Goal: Task Accomplishment & Management: Use online tool/utility

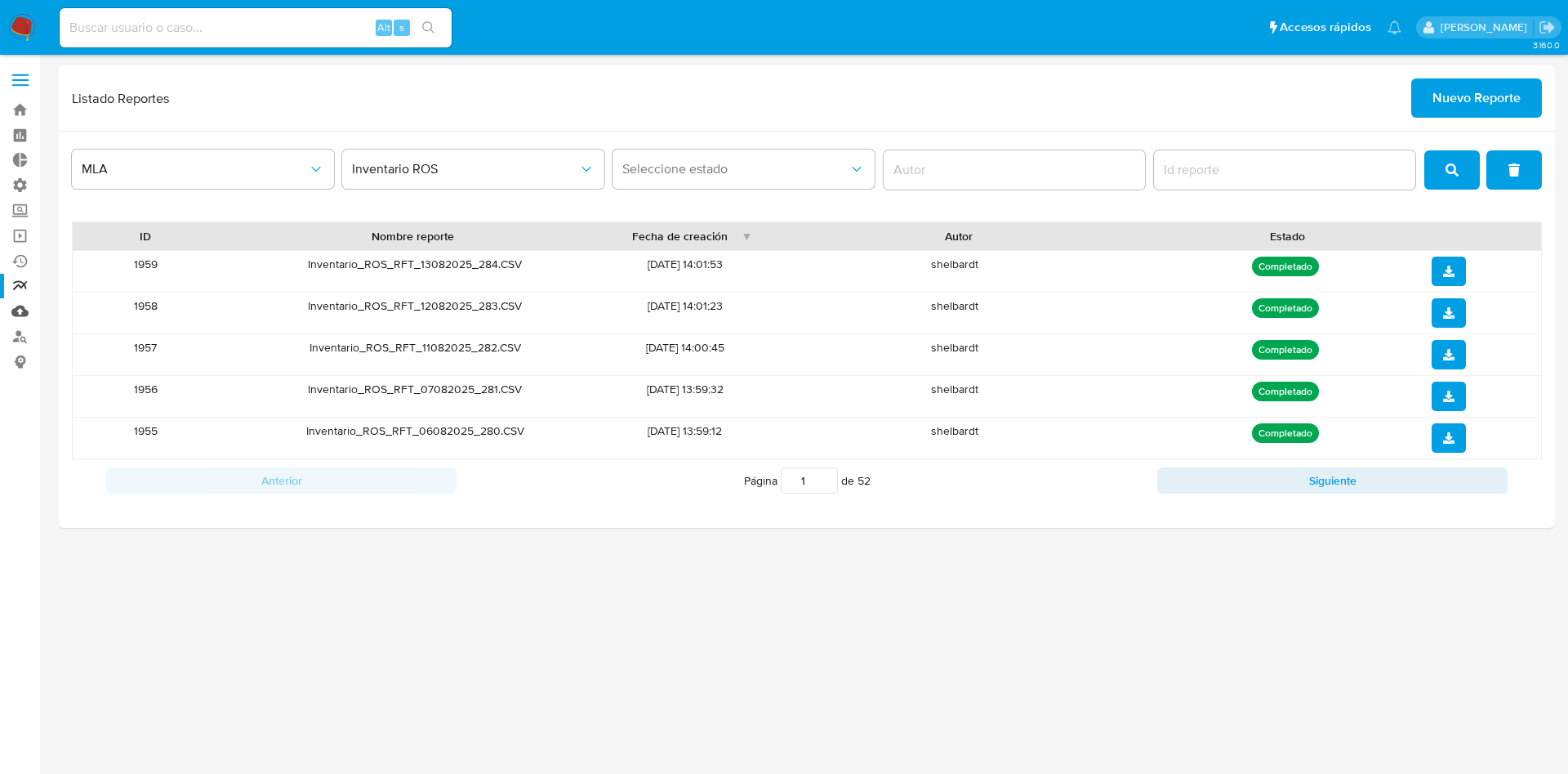
click at [18, 313] on link "Mulan" at bounding box center [97, 311] width 195 height 25
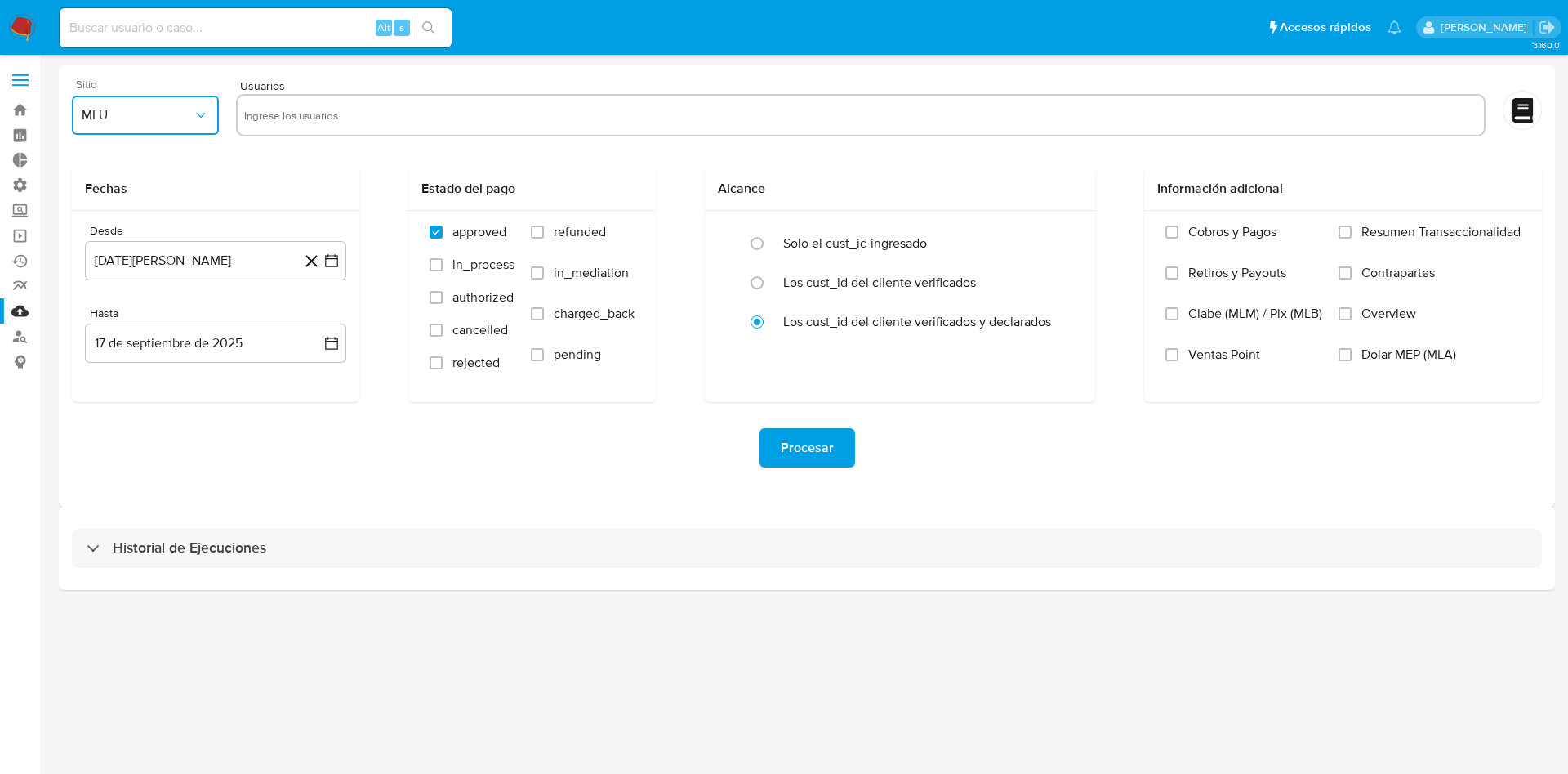
click at [159, 110] on span "MLU" at bounding box center [137, 115] width 111 height 17
click at [139, 165] on div "MLA" at bounding box center [140, 159] width 118 height 39
click at [264, 110] on input "text" at bounding box center [861, 115] width 1234 height 26
type input "120500241"
click at [135, 276] on button "17 de agosto de 2024" at bounding box center [216, 261] width 261 height 39
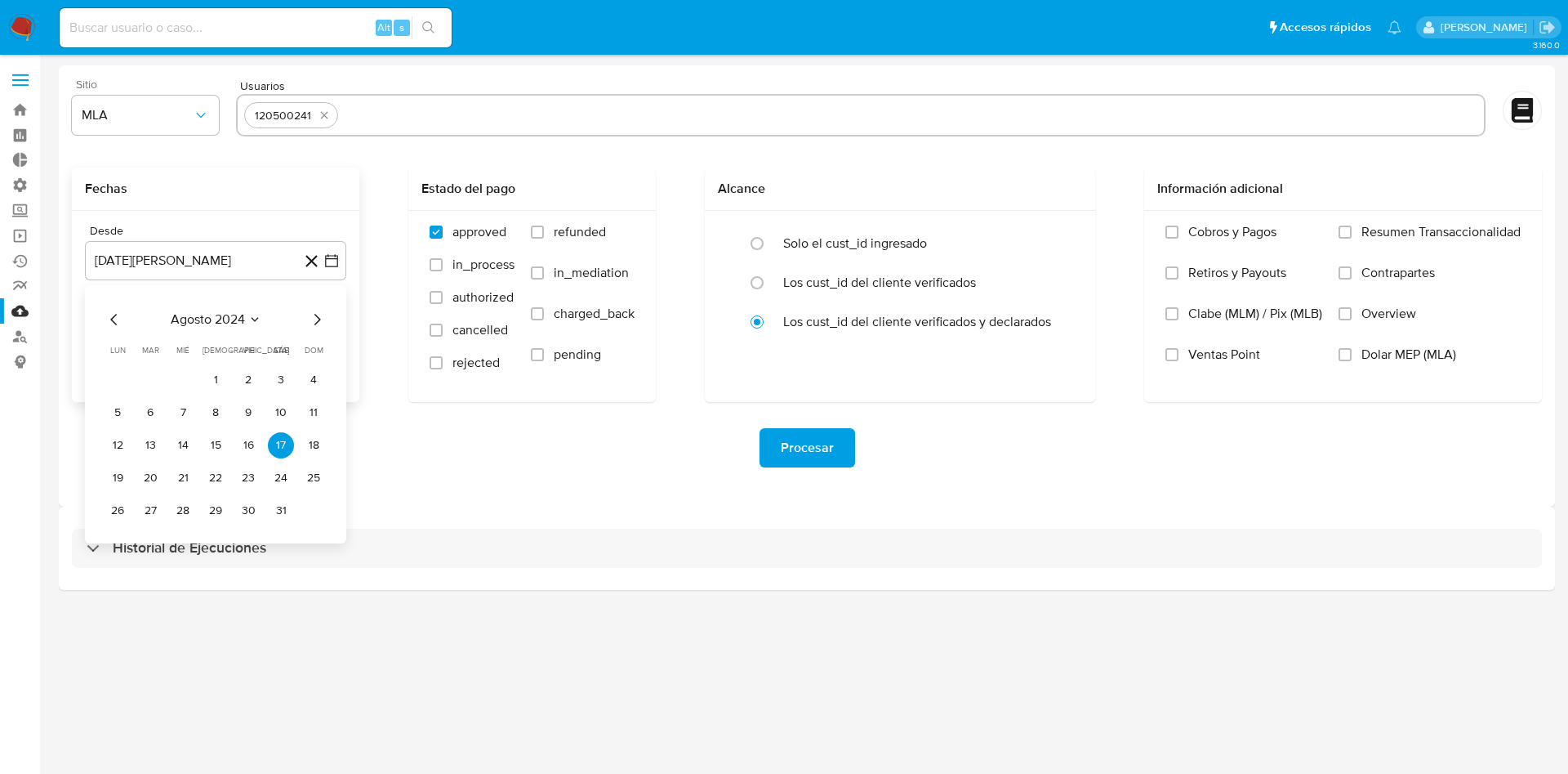
click at [326, 313] on div "agosto 2024 agosto 2024 lun lunes mar martes mié miércoles jue jueves vie viern…" at bounding box center [216, 414] width 261 height 258
click at [319, 319] on icon "Mes siguiente" at bounding box center [317, 319] width 19 height 19
click at [114, 317] on icon "Mes anterior" at bounding box center [114, 319] width 19 height 19
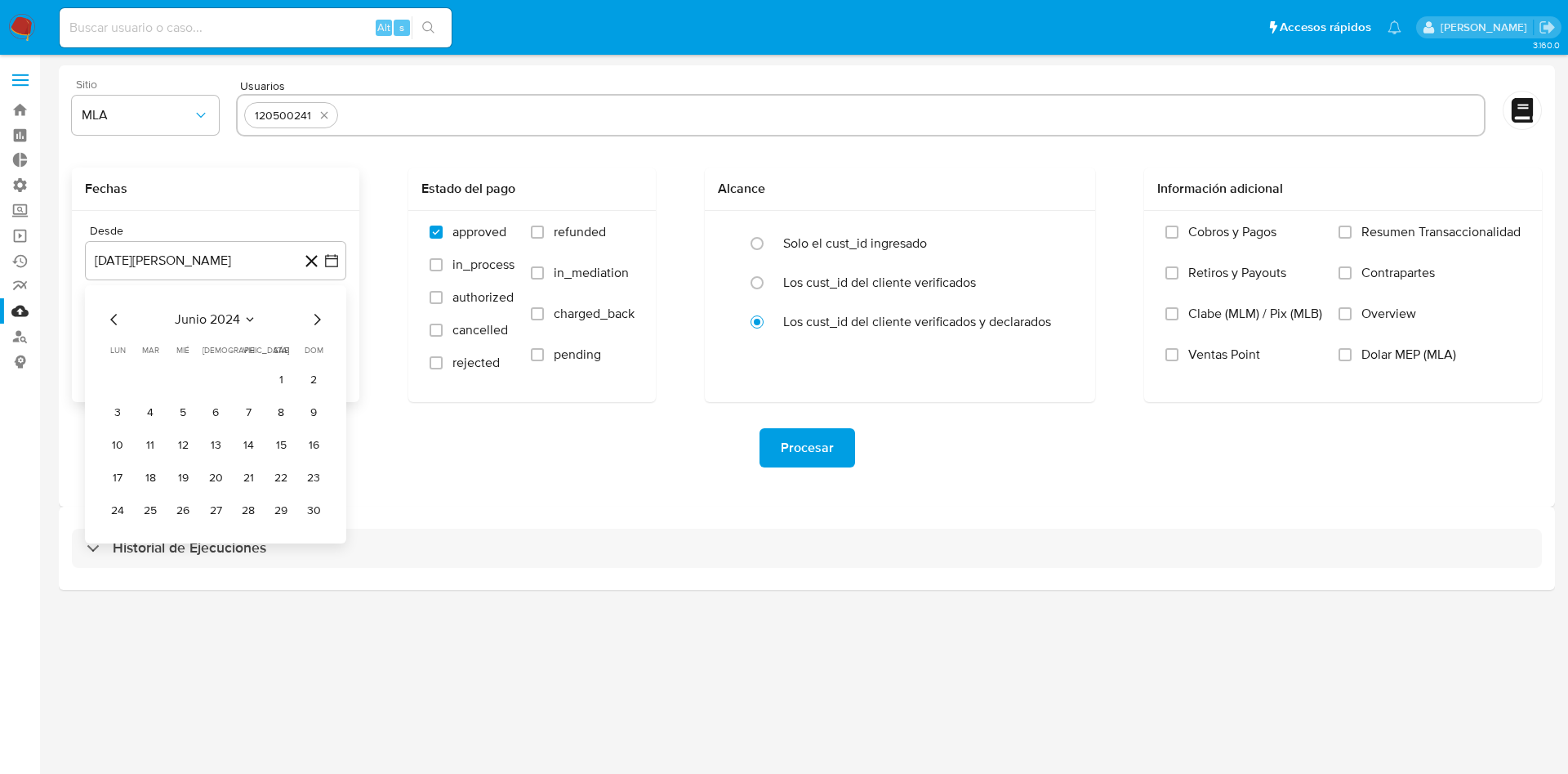
click at [319, 328] on icon "Mes siguiente" at bounding box center [317, 319] width 19 height 19
click at [175, 477] on button "18" at bounding box center [183, 478] width 26 height 26
click at [1376, 343] on label "Overview" at bounding box center [1430, 326] width 183 height 41
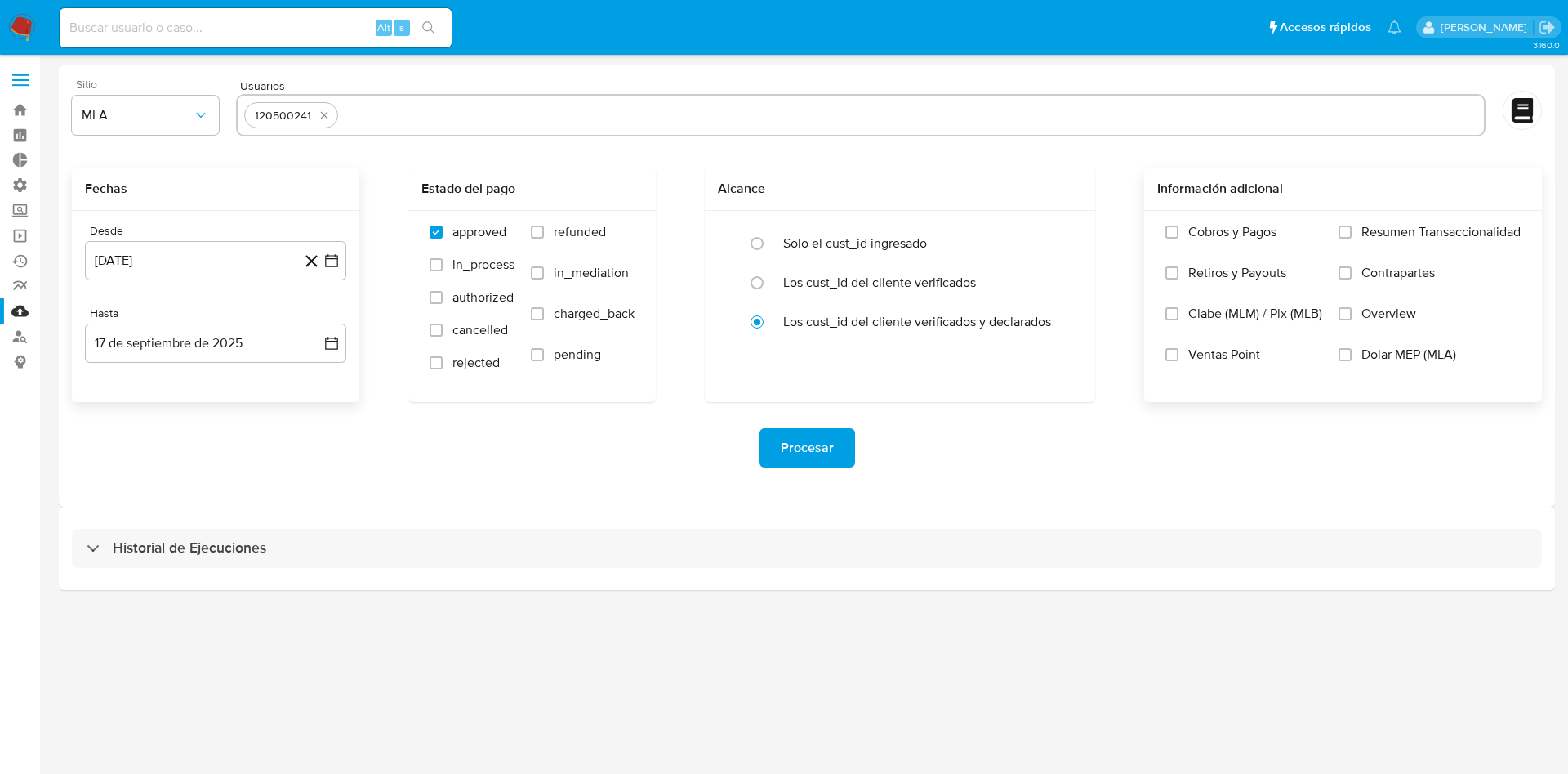
click at [1352, 320] on input "Overview" at bounding box center [1345, 313] width 13 height 13
click at [1375, 320] on span "Overview" at bounding box center [1389, 313] width 54 height 17
click at [1352, 320] on input "Overview" at bounding box center [1345, 313] width 13 height 13
click at [1355, 347] on label "Dolar MEP (MLA)" at bounding box center [1430, 367] width 183 height 41
click at [1352, 348] on input "Dolar MEP (MLA)" at bounding box center [1345, 355] width 13 height 13
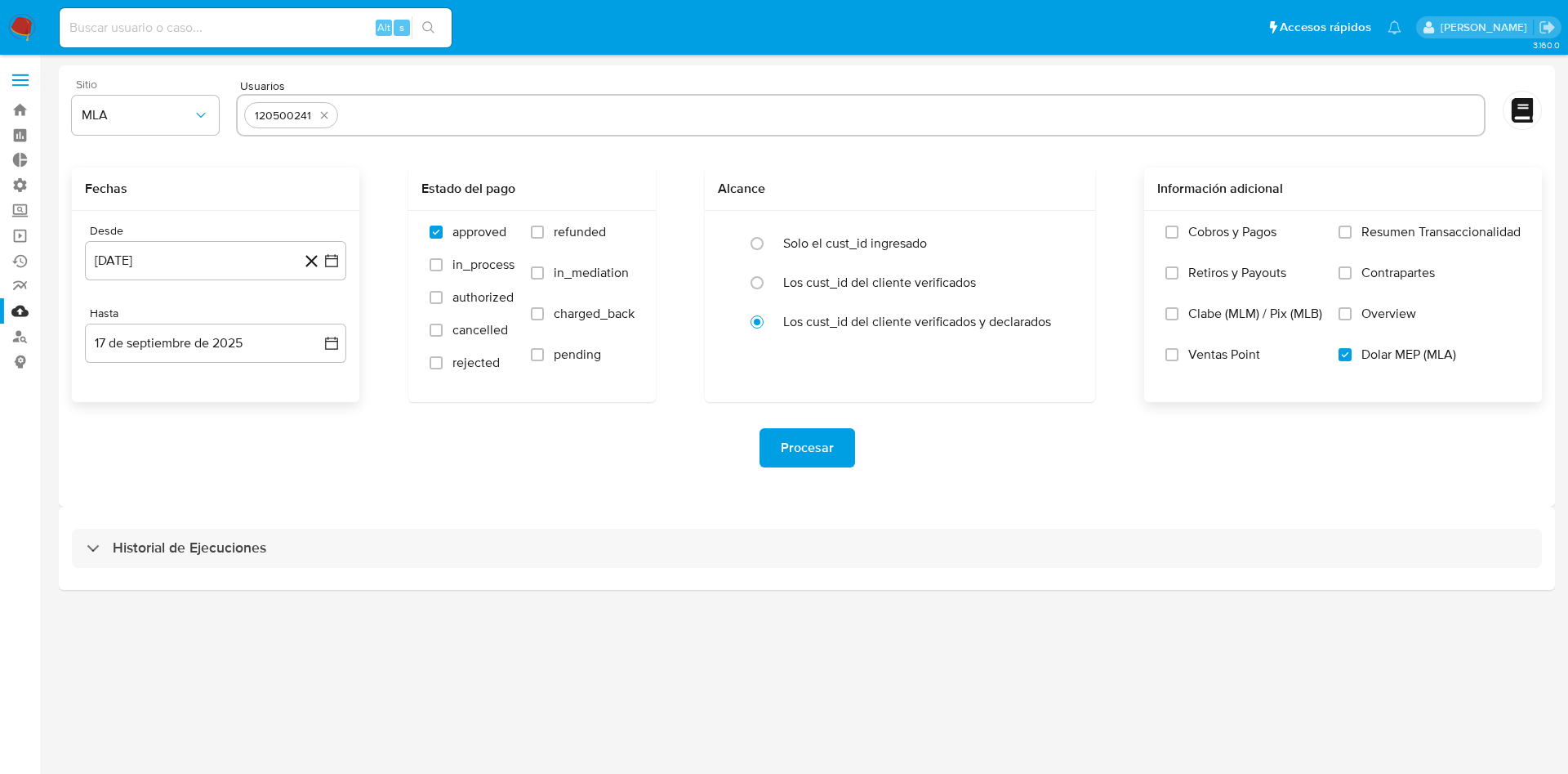
click at [800, 446] on span "Procesar" at bounding box center [807, 448] width 54 height 36
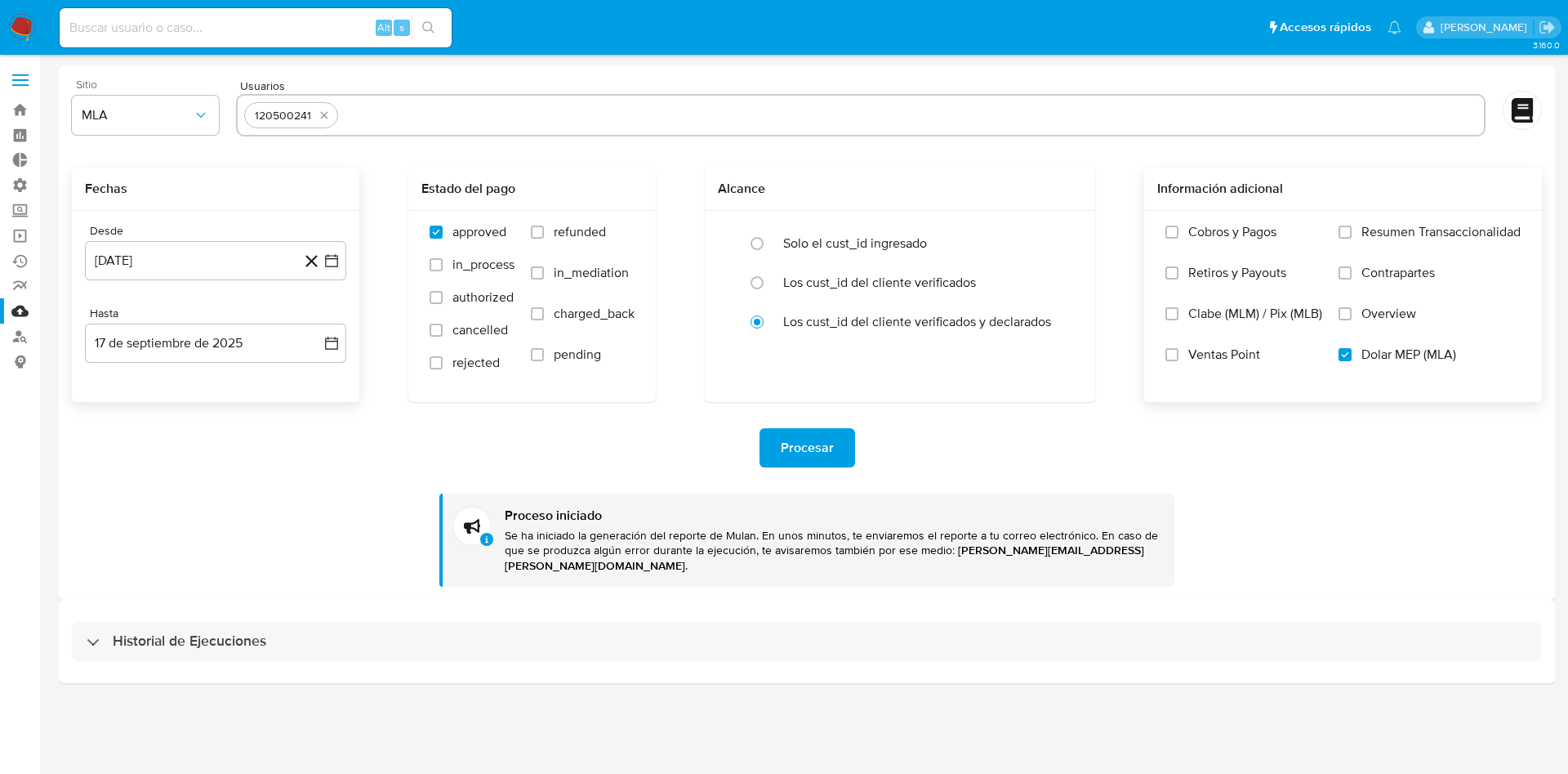
click at [454, 118] on input "text" at bounding box center [911, 115] width 1133 height 26
click at [255, 18] on input at bounding box center [255, 28] width 392 height 21
click at [372, 114] on input "text" at bounding box center [911, 115] width 1133 height 26
paste input "1035117601"
type input "1035117601"
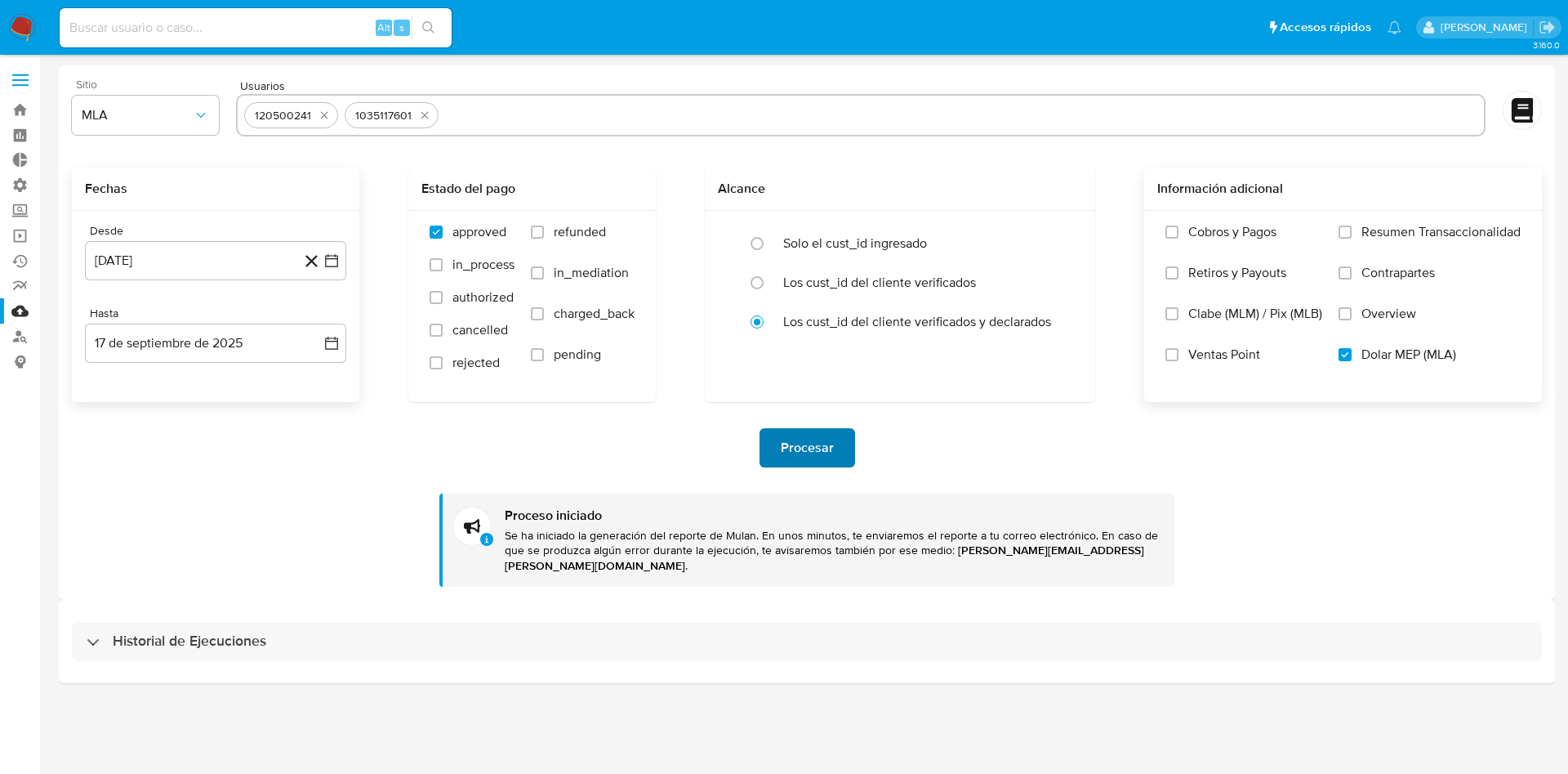
click at [816, 453] on span "Procesar" at bounding box center [807, 448] width 54 height 36
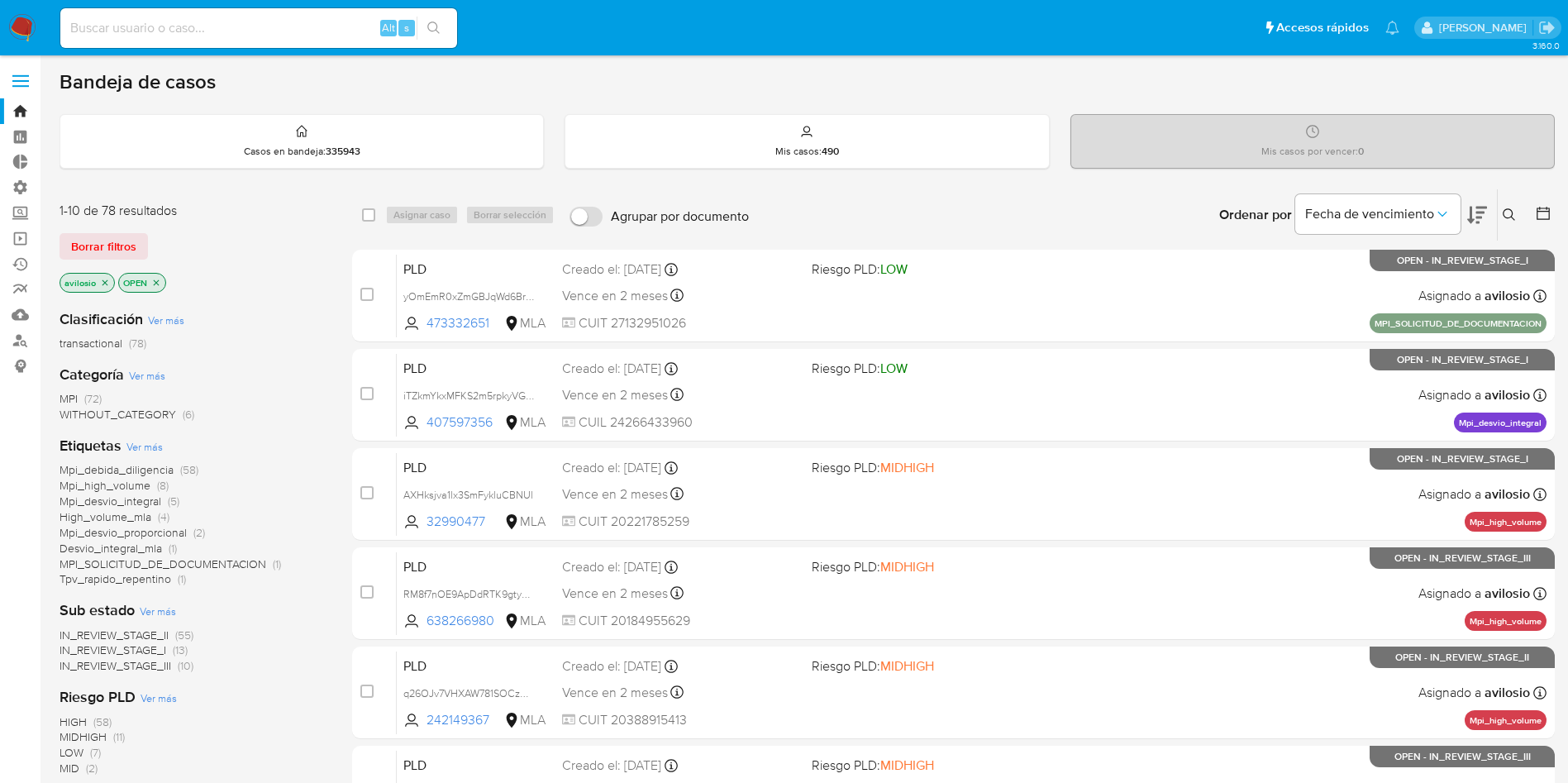
click at [104, 280] on icon "close-filter" at bounding box center [105, 282] width 10 height 10
